Goal: Task Accomplishment & Management: Complete application form

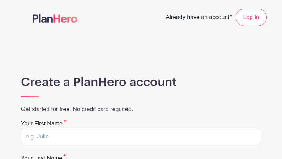
type input "abJrnMPYXZQ"
type input "UZBKDbXkG"
type input "[EMAIL_ADDRESS][DOMAIN_NAME]"
